Goal: Check status: Check status

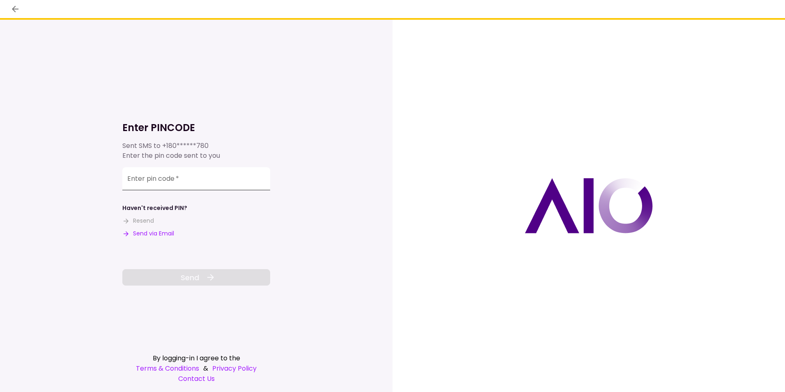
click at [196, 182] on input "Enter pin code   *" at bounding box center [196, 178] width 148 height 23
type input "******"
click at [191, 283] on button "Send" at bounding box center [196, 277] width 148 height 16
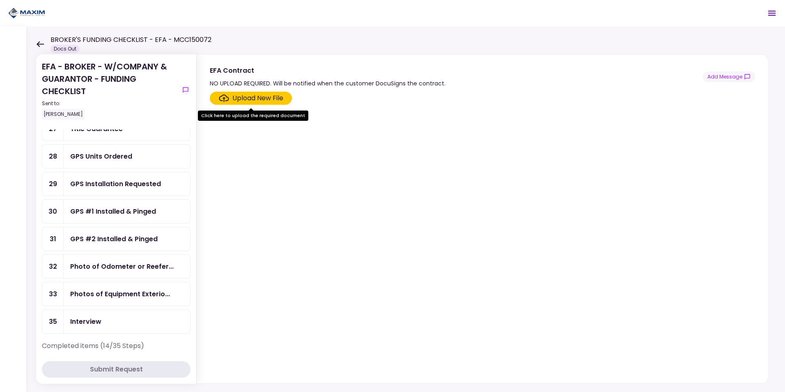
scroll to position [326, 0]
